Goal: Find specific page/section: Find specific page/section

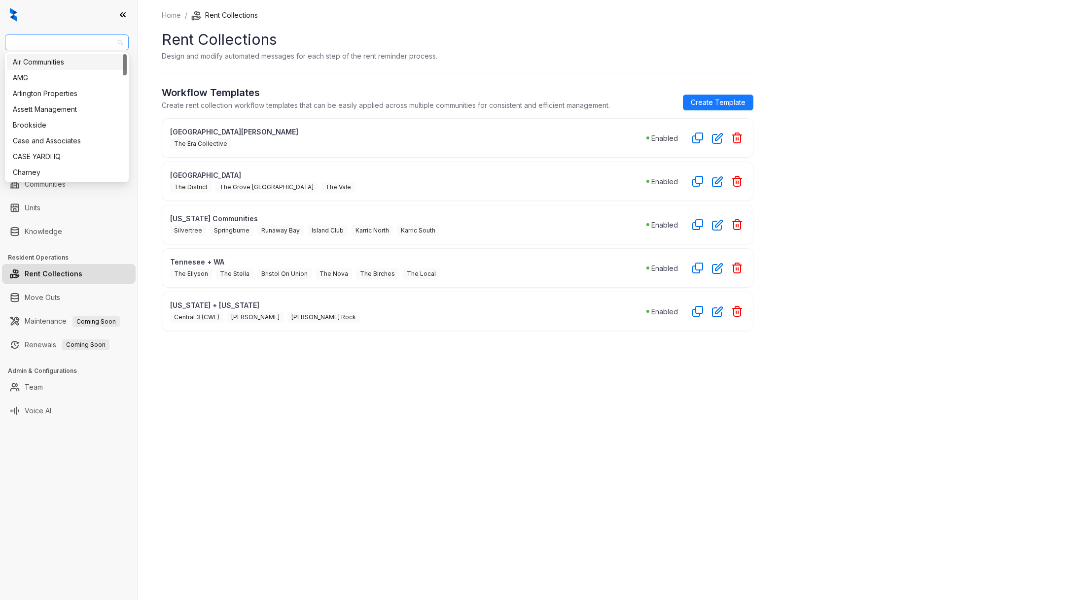
click at [70, 37] on span "Unified Residential" at bounding box center [67, 42] width 112 height 15
type input "****"
click at [74, 64] on div "Magnolia Capital" at bounding box center [67, 62] width 108 height 11
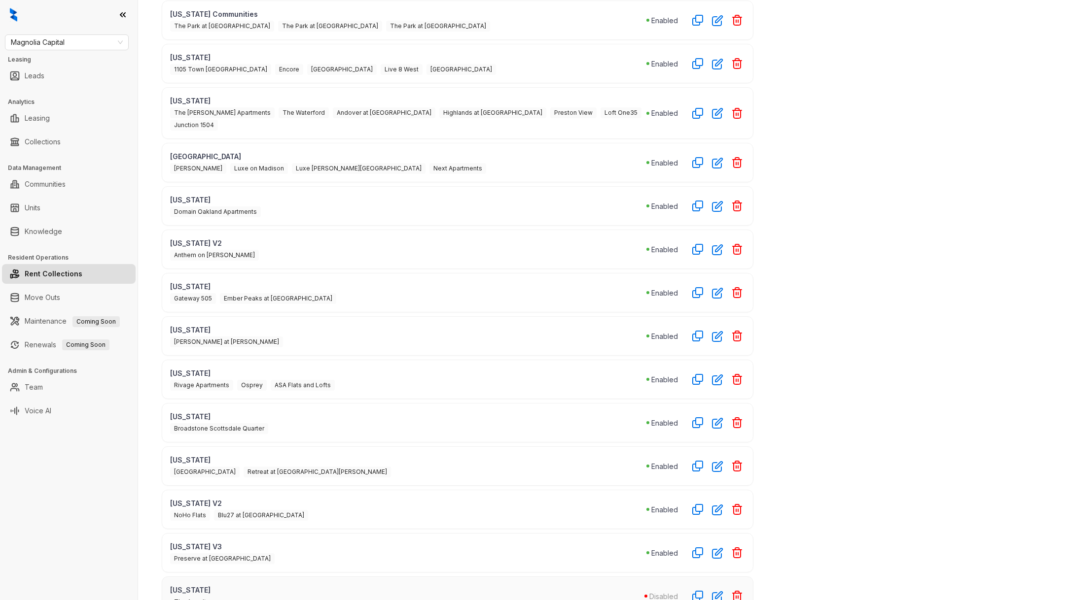
scroll to position [103, 0]
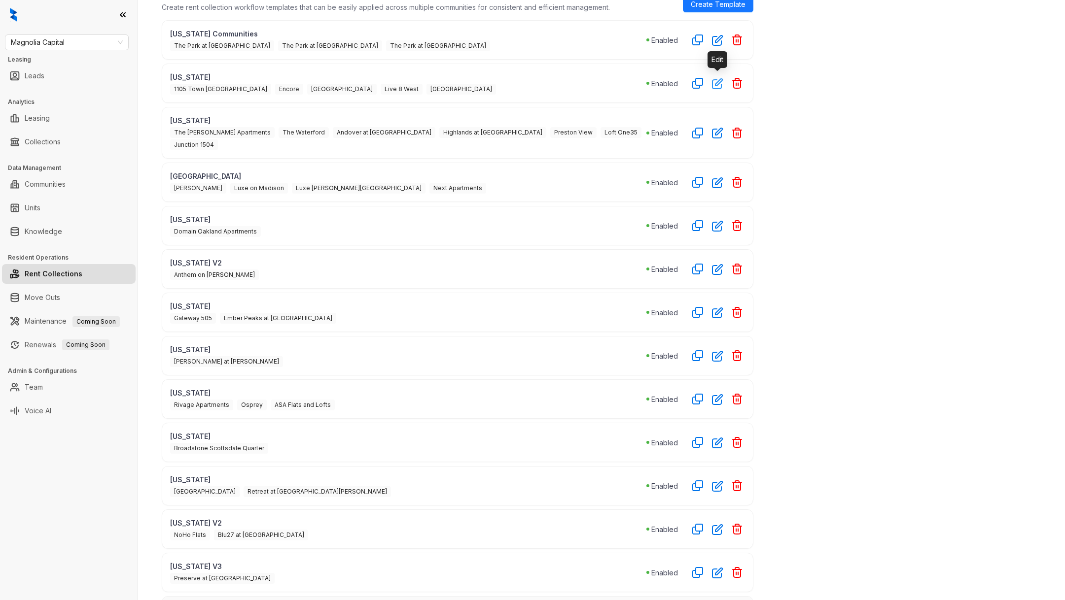
click at [713, 83] on icon "button" at bounding box center [717, 83] width 11 height 11
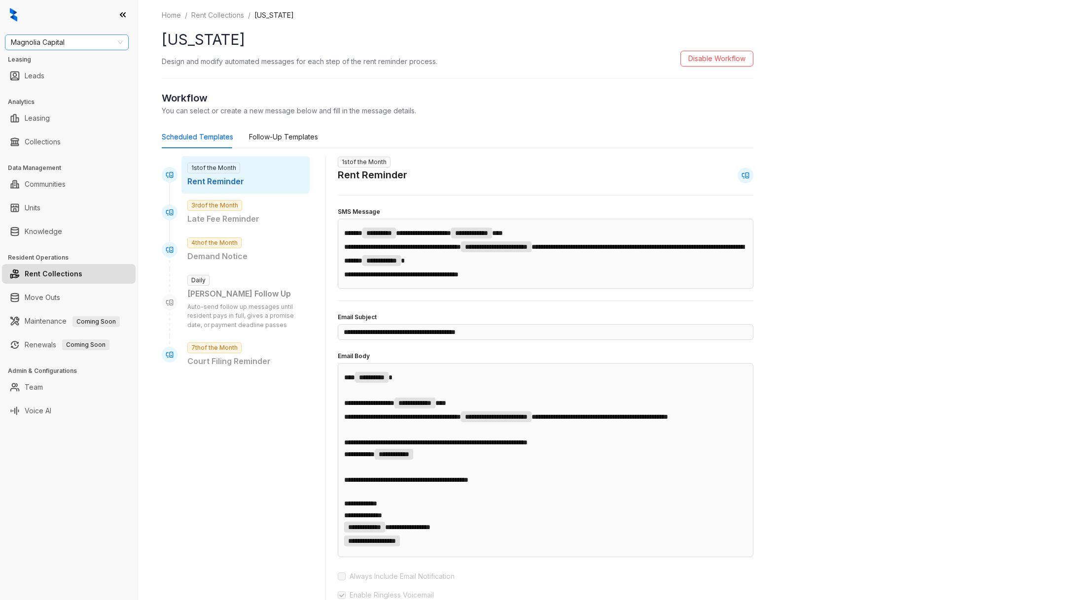
click at [86, 49] on span "Magnolia Capital" at bounding box center [67, 42] width 112 height 15
type input "***"
click at [70, 78] on div "Unified Residential" at bounding box center [67, 77] width 108 height 11
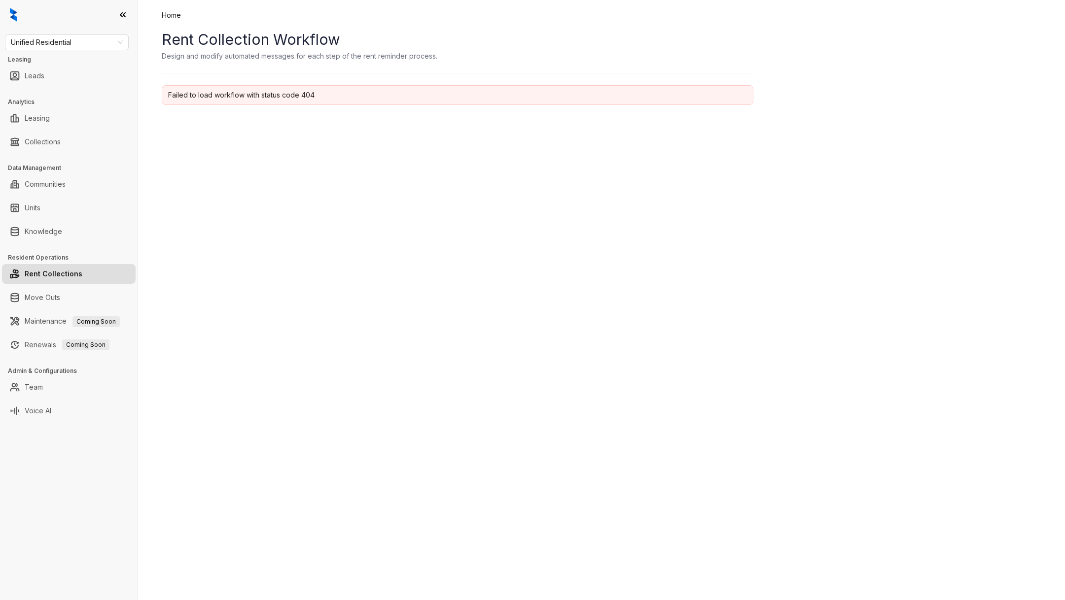
click at [217, 165] on div "Home Rent Collection Workflow Design and modify automated messages for each ste…" at bounding box center [601, 300] width 927 height 600
click at [44, 81] on link "Leads" at bounding box center [35, 76] width 20 height 20
click at [56, 278] on link "Rent Collections" at bounding box center [54, 274] width 58 height 20
click at [54, 302] on link "Move Outs" at bounding box center [42, 298] width 35 height 20
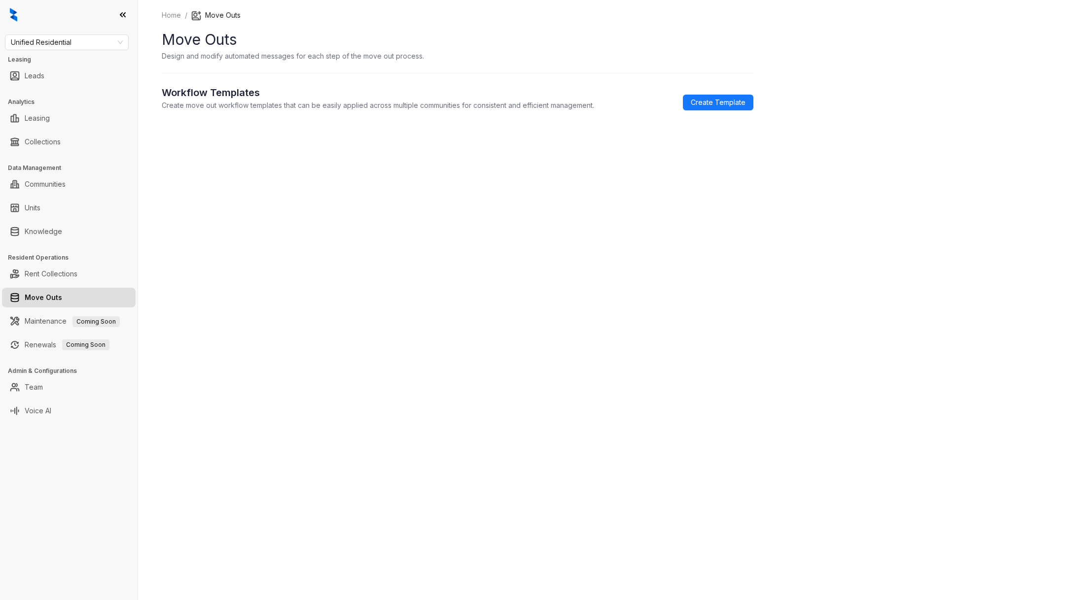
click at [57, 284] on ul "Rent Collections" at bounding box center [69, 274] width 138 height 24
click at [48, 270] on link "Rent Collections" at bounding box center [51, 274] width 53 height 20
click at [48, 270] on link "Rent Collections" at bounding box center [54, 274] width 58 height 20
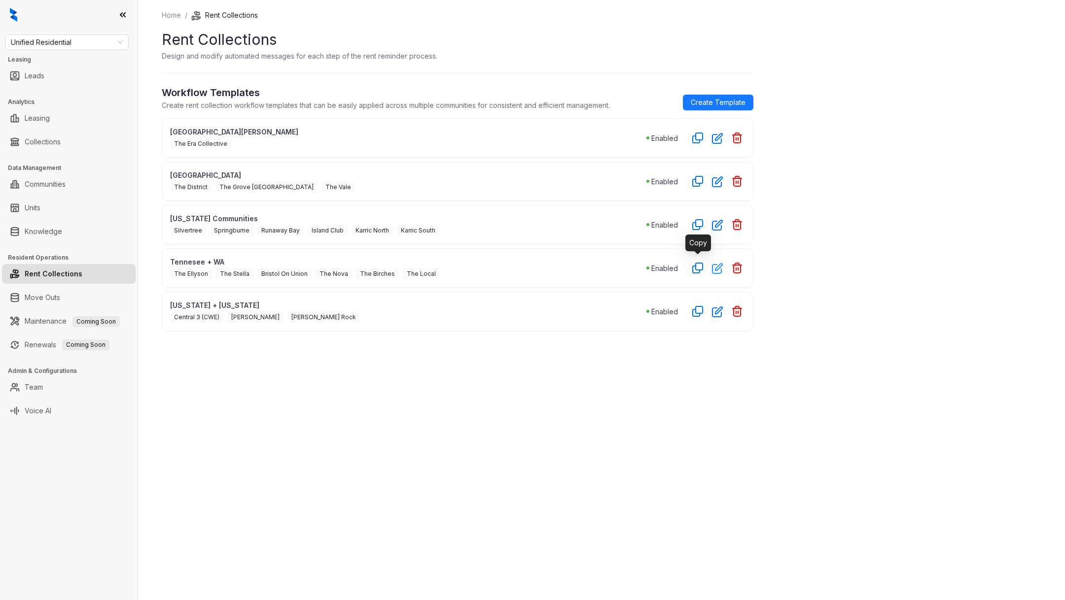
click at [714, 265] on icon "button" at bounding box center [717, 268] width 11 height 11
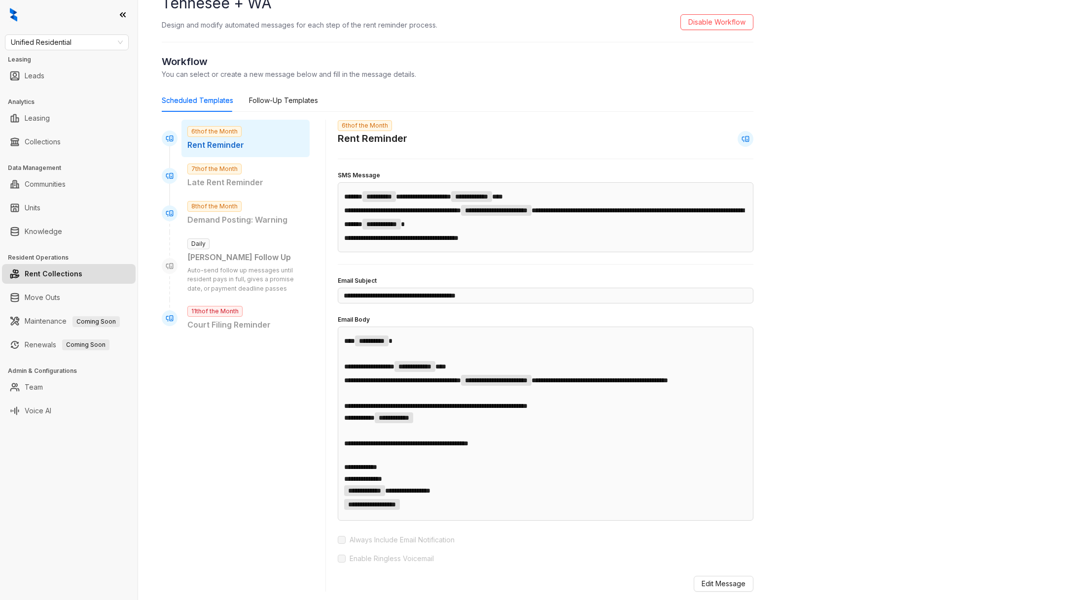
scroll to position [394, 0]
